Goal: Find specific page/section: Find specific page/section

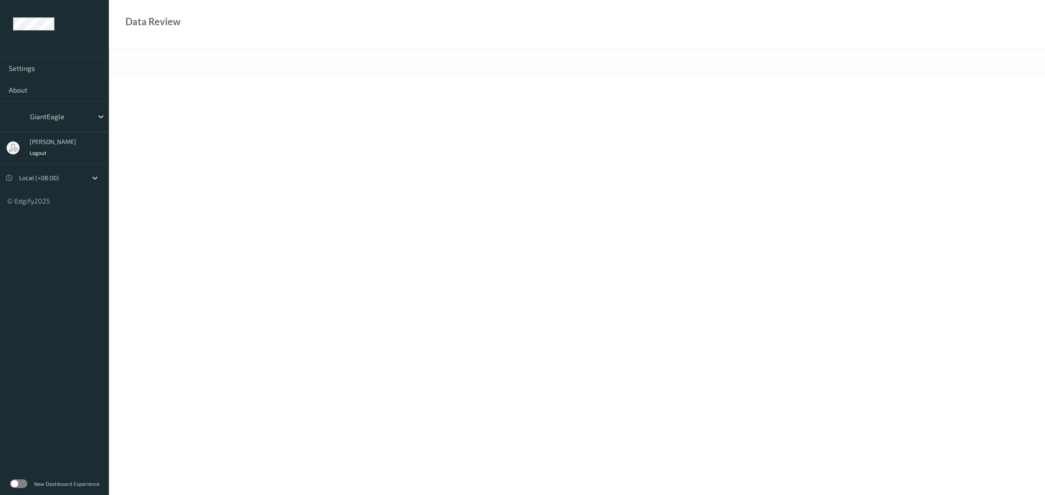
click at [17, 485] on label at bounding box center [18, 484] width 17 height 9
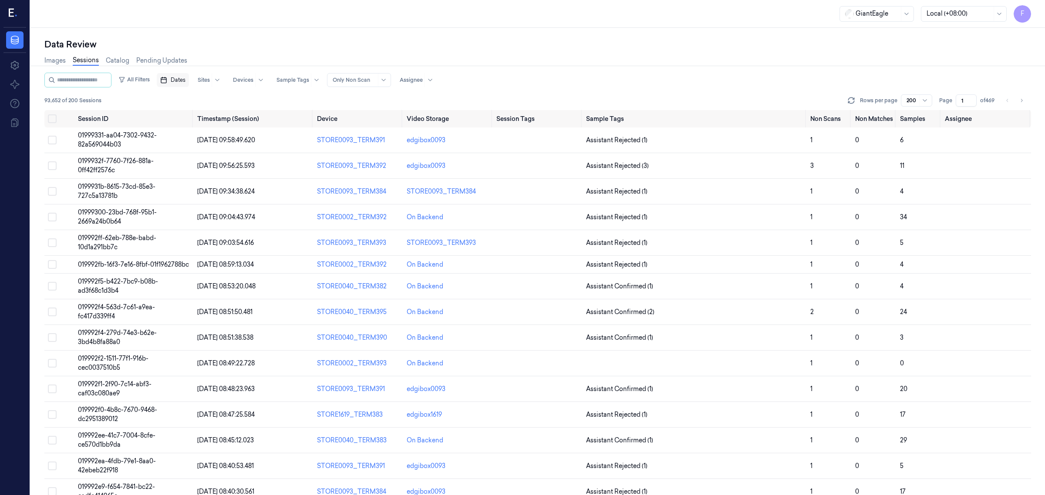
click at [167, 82] on icon "button" at bounding box center [163, 80] width 7 height 7
click at [176, 199] on button "28" at bounding box center [178, 202] width 14 height 14
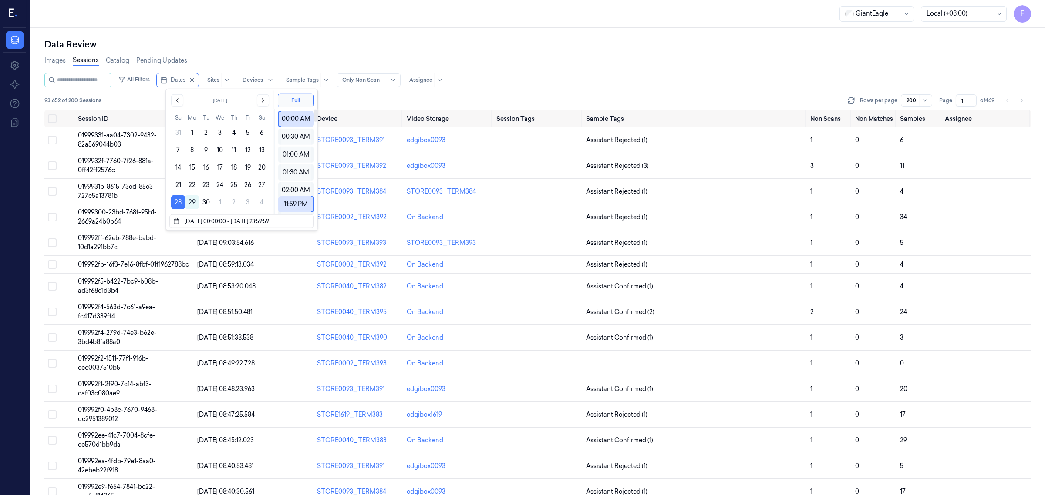
click at [514, 60] on div "Images Sessions Catalog Pending Updates" at bounding box center [537, 61] width 986 height 22
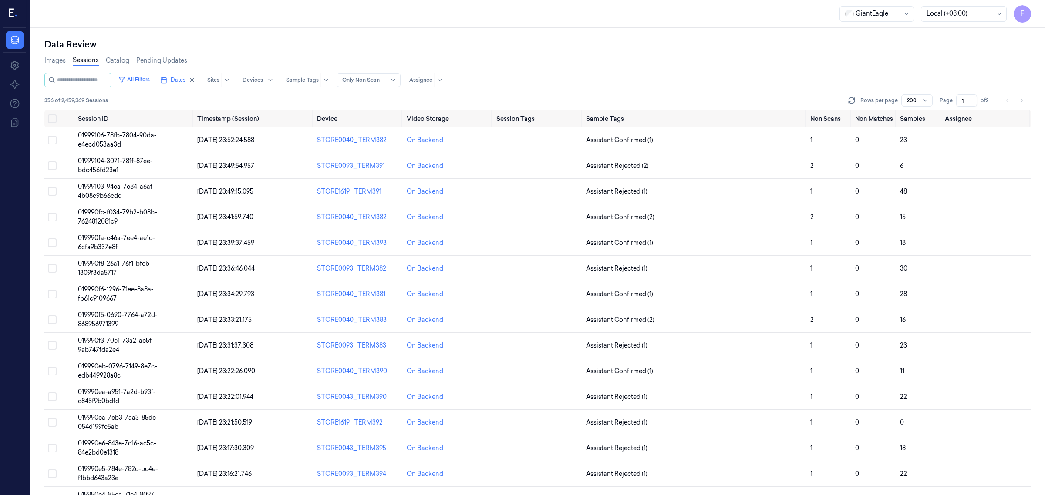
click at [559, 73] on div "All Filters Dates Sites Devices Sample Tags Alert Type Only Non Scan Assignee" at bounding box center [537, 80] width 986 height 15
